Goal: Contribute content

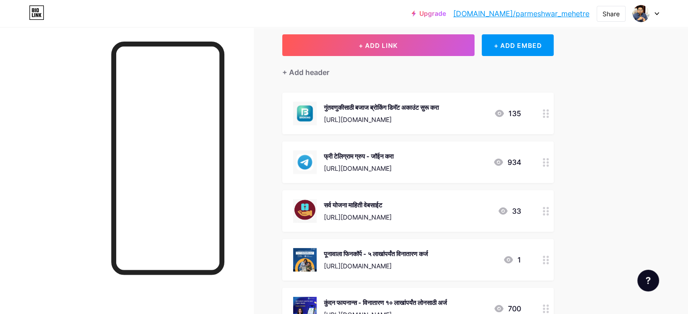
scroll to position [90, 0]
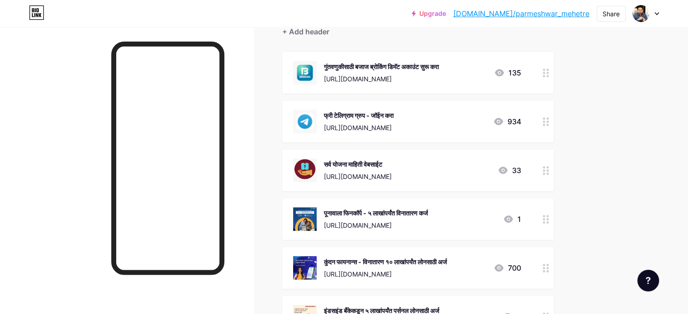
click at [549, 169] on icon at bounding box center [545, 170] width 6 height 9
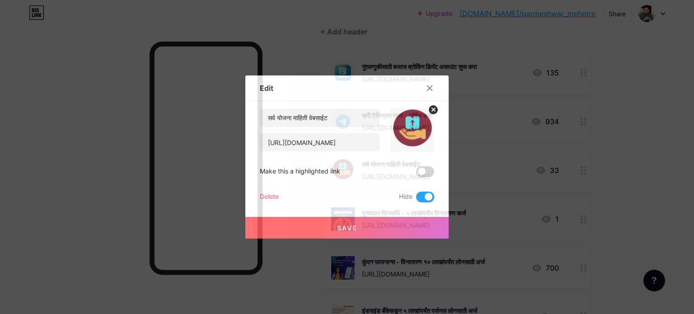
click at [423, 194] on span at bounding box center [425, 197] width 18 height 11
click at [416, 199] on input "checkbox" at bounding box center [416, 199] width 0 height 0
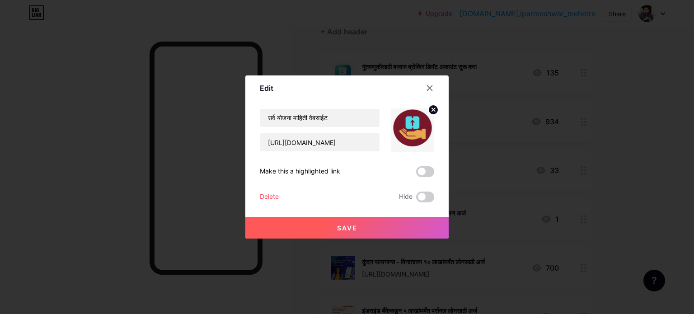
click at [340, 226] on span "Save" at bounding box center [347, 228] width 20 height 8
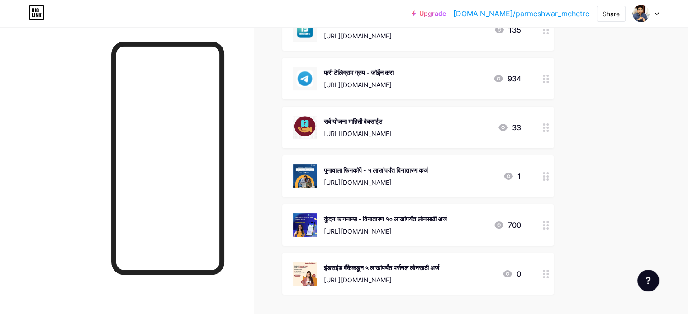
scroll to position [136, 0]
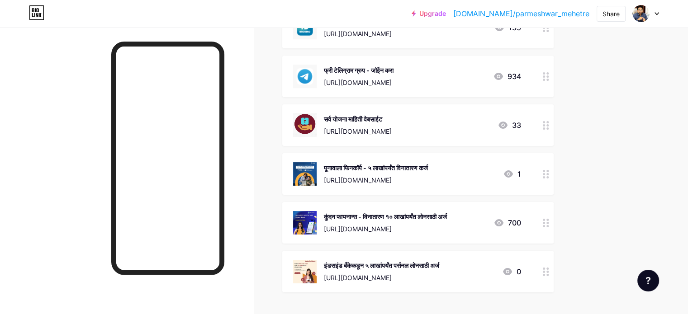
click at [514, 173] on icon at bounding box center [508, 174] width 11 height 11
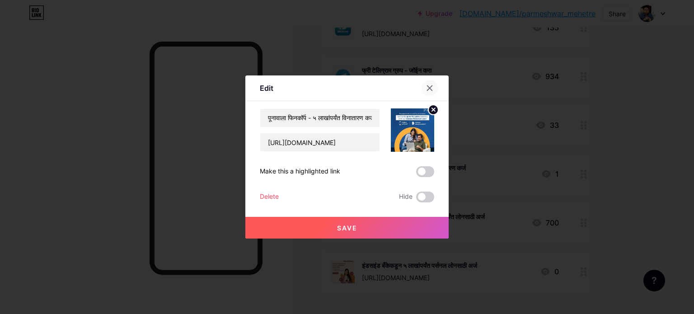
click at [426, 85] on icon at bounding box center [429, 88] width 7 height 7
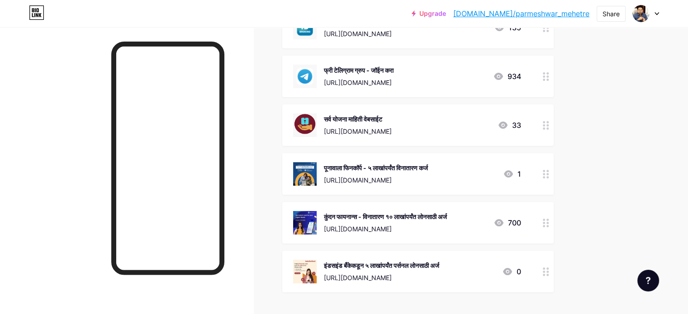
click at [420, 175] on div "[URL][DOMAIN_NAME]" at bounding box center [376, 179] width 104 height 9
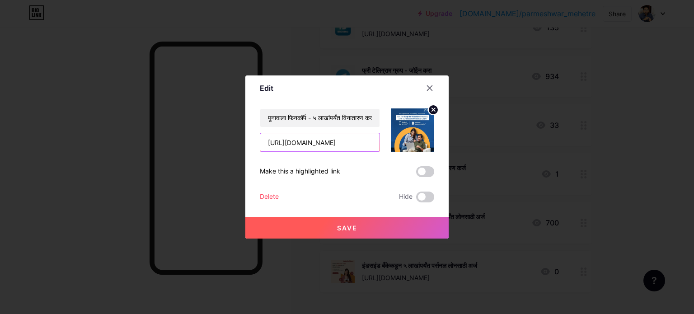
click at [344, 141] on input "[URL][DOMAIN_NAME]" at bounding box center [319, 142] width 119 height 18
click at [425, 84] on div at bounding box center [430, 88] width 16 height 16
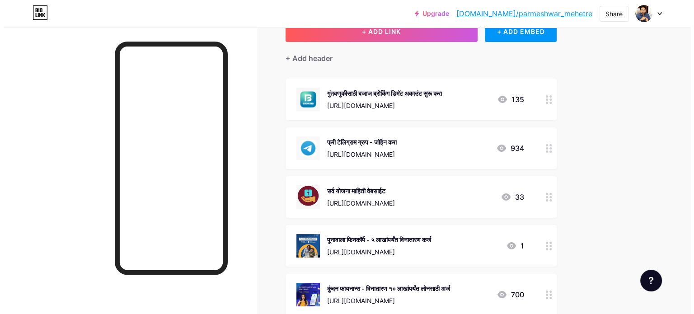
scroll to position [0, 0]
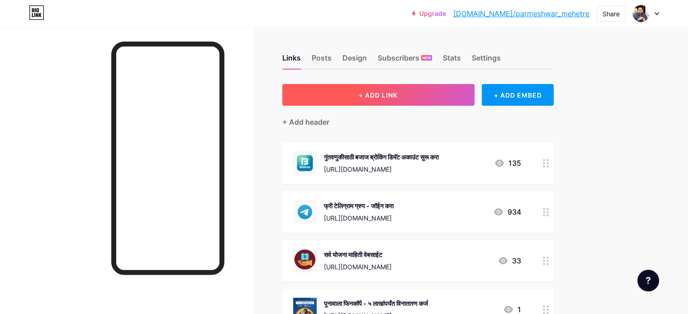
click at [397, 92] on span "+ ADD LINK" at bounding box center [377, 95] width 39 height 8
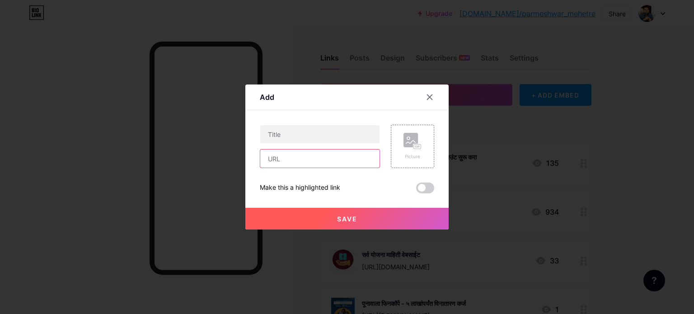
click at [285, 153] on input "text" at bounding box center [319, 159] width 119 height 18
paste input "https://www.5paisa.com/demat-account?ReferralCode=54051788&ReturnUrl=invest-ope…"
type input "https://www.5paisa.com/demat-account?ReferralCode=54051788&ReturnUrl=invest-ope…"
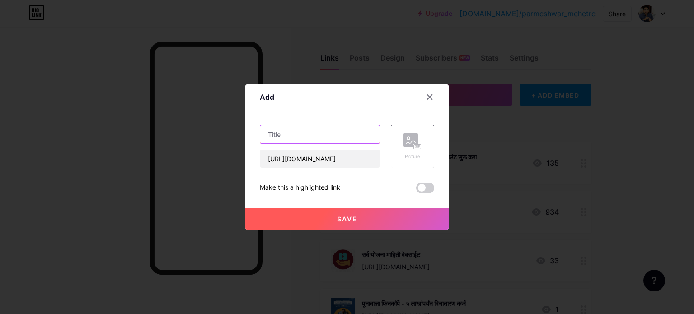
scroll to position [0, 0]
click at [303, 130] on input "text" at bounding box center [319, 134] width 119 height 18
click at [408, 149] on icon at bounding box center [413, 141] width 18 height 17
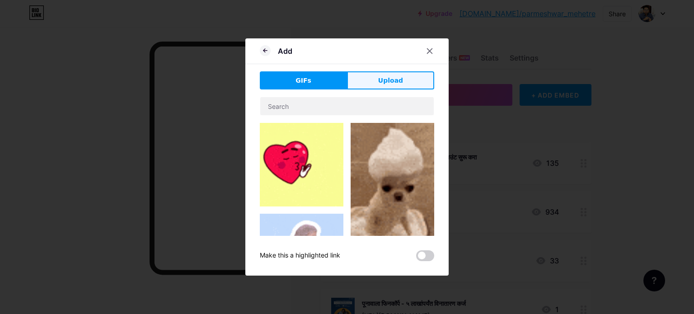
click at [364, 83] on button "Upload" at bounding box center [390, 80] width 87 height 18
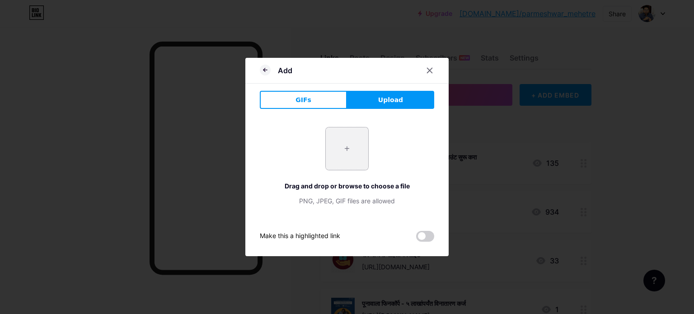
click at [342, 150] on input "file" at bounding box center [347, 148] width 42 height 42
type input "C:\fakepath\467688331_28338330645754006_2947373535956880376_n.jpg"
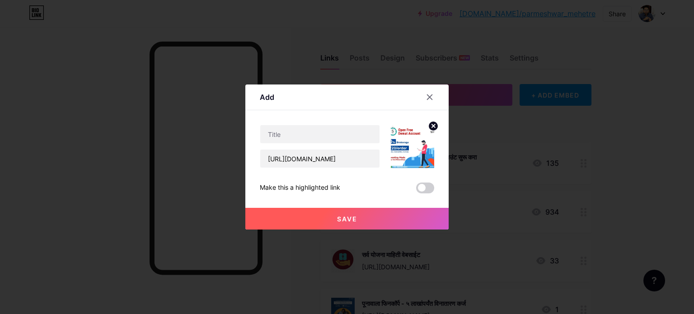
click at [430, 127] on circle at bounding box center [434, 126] width 10 height 10
click at [414, 145] on rect at bounding box center [417, 147] width 7 height 5
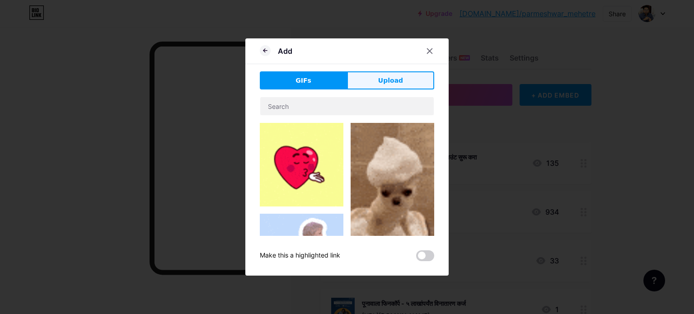
click at [373, 84] on button "Upload" at bounding box center [390, 80] width 87 height 18
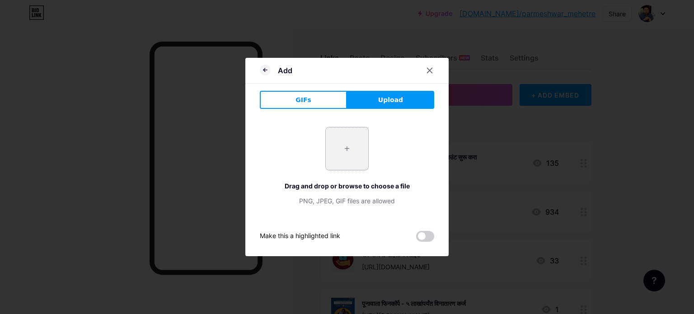
click at [336, 153] on input "file" at bounding box center [347, 148] width 42 height 42
type input "C:\fakepath\467688331_28338330645754006_2947373535956880376_n.jpg"
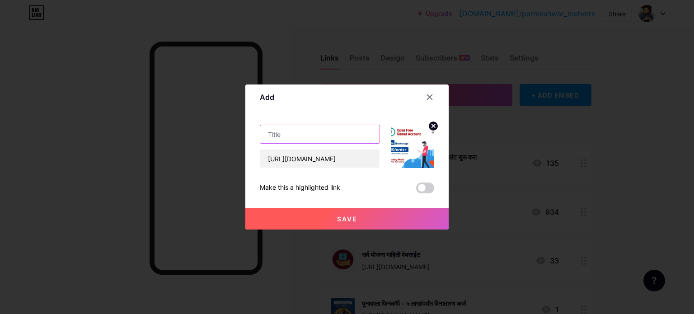
click at [292, 136] on input "text" at bounding box center [319, 134] width 119 height 18
click at [362, 136] on input "शेअर मार्केट गुंतवणुकीसाठी 5Paisa" at bounding box center [319, 134] width 119 height 18
paste input "डिमॅट"
click at [354, 132] on input "शेअर मार्केट गुंतवणुकीसाठी 5Paisa डिमॅट" at bounding box center [319, 134] width 119 height 18
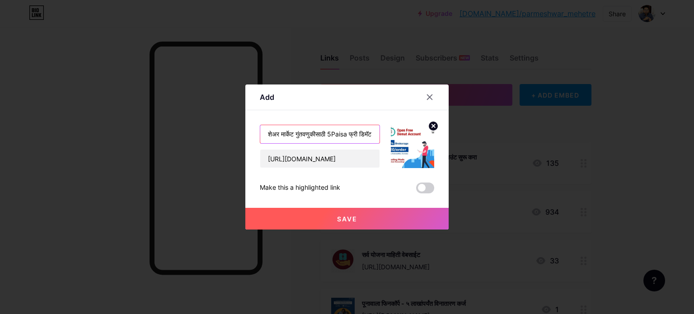
scroll to position [0, 0]
click at [330, 135] on input "शेअर मार्केट गुंतवणुकीसाठी 5Paisa फ्री डिमॅट" at bounding box center [319, 134] width 119 height 18
paste input "अकाउंट"
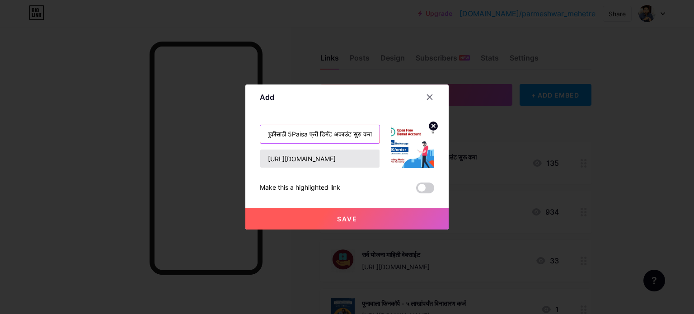
type input "शेअर मार्केट गुंतवणुकीसाठी 5Paisa फ्री डिमॅट अकाउंट सुरु करा"
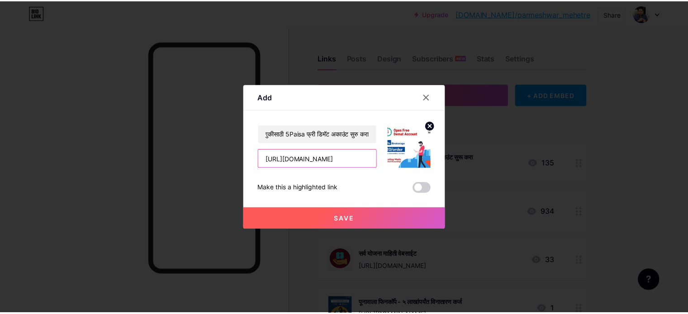
scroll to position [0, 0]
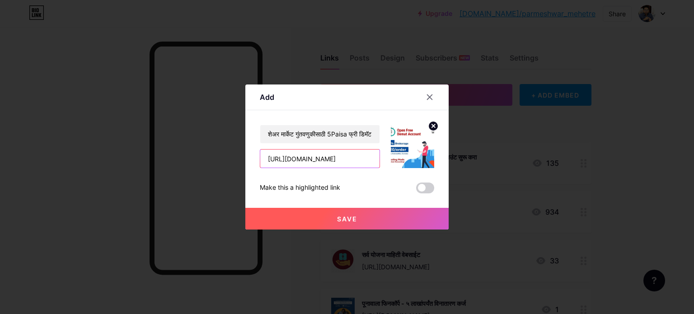
click at [300, 155] on input "https://www.5paisa.com/demat-account?ReferralCode=54051788&ReturnUrl=invest-ope…" at bounding box center [319, 159] width 119 height 18
click at [344, 222] on button "Save" at bounding box center [346, 219] width 203 height 22
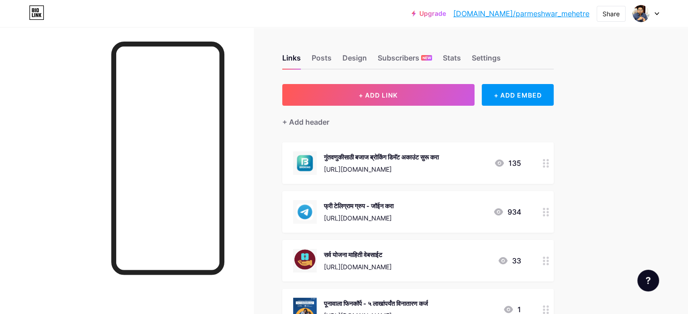
click at [439, 157] on div "गुंतवणुकीसाठी बजाज ब्रोकिंग डिमॅट अकाउंट सुरू करा" at bounding box center [381, 156] width 115 height 9
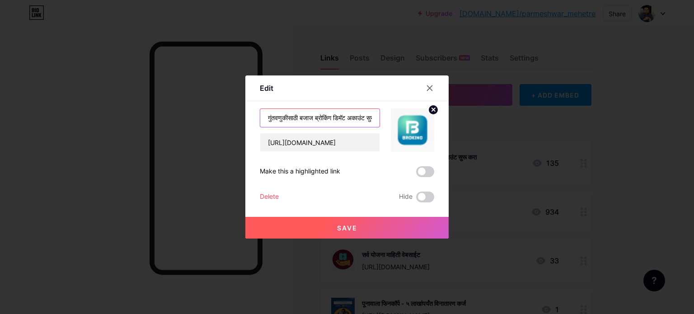
click at [344, 119] on input "गुंतवणुकीसाठी बजाज ब्रोकिंग डिमॅट अकाउंट सुरू करा" at bounding box center [319, 118] width 119 height 18
click at [361, 119] on input "गुंतवणुकीसाठी बजाज ब्रोकिंग डिमॅट अकाउंट सुरू करा" at bounding box center [319, 118] width 119 height 18
